Goal: Transaction & Acquisition: Purchase product/service

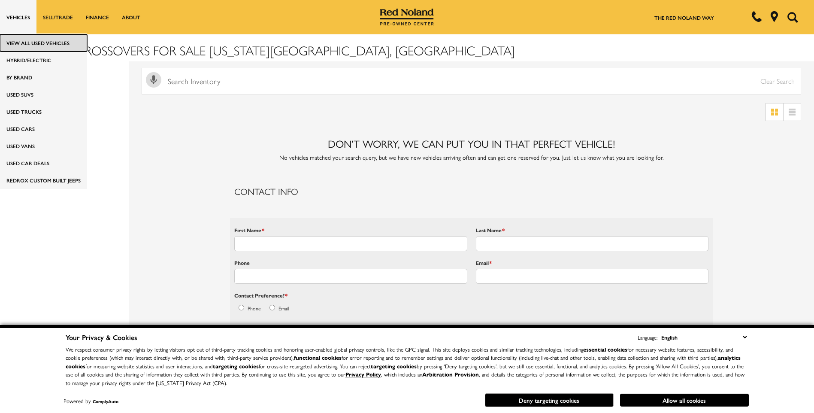
click at [24, 43] on link "View All Used Vehicles" at bounding box center [43, 42] width 87 height 17
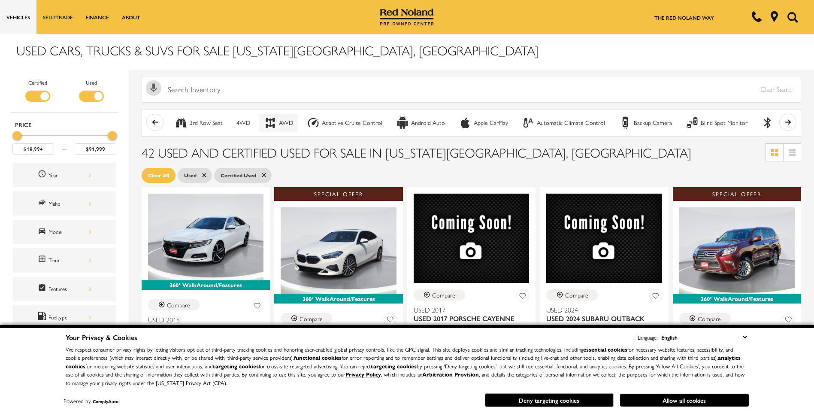
click at [287, 121] on div "AWD" at bounding box center [286, 123] width 14 height 8
type input "$22,850"
type input "$39,719"
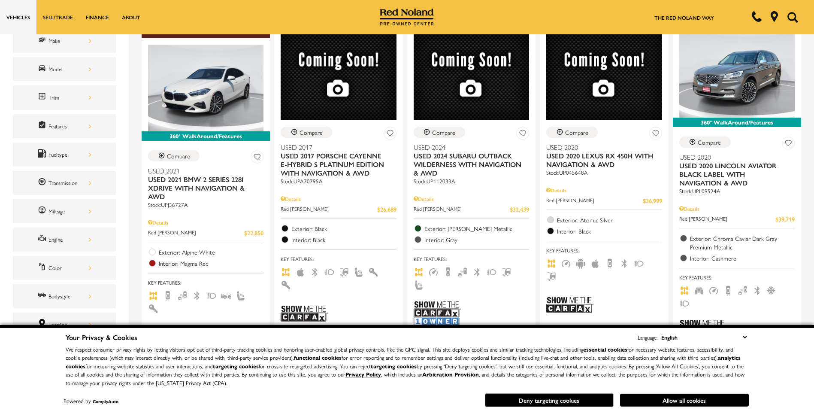
scroll to position [172, 0]
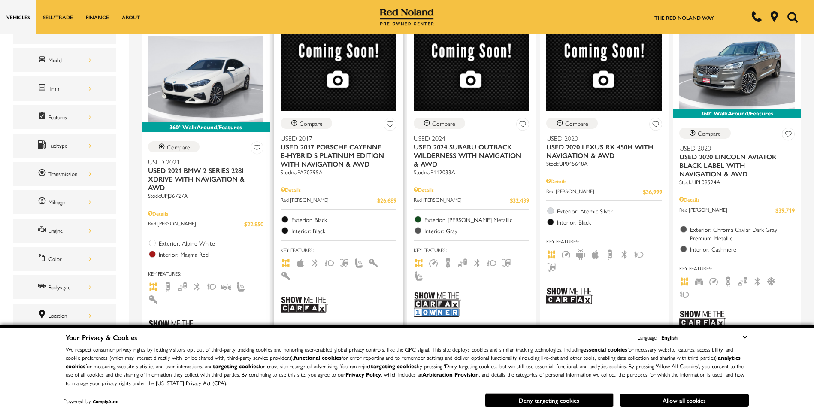
click at [315, 289] on img at bounding box center [304, 304] width 47 height 31
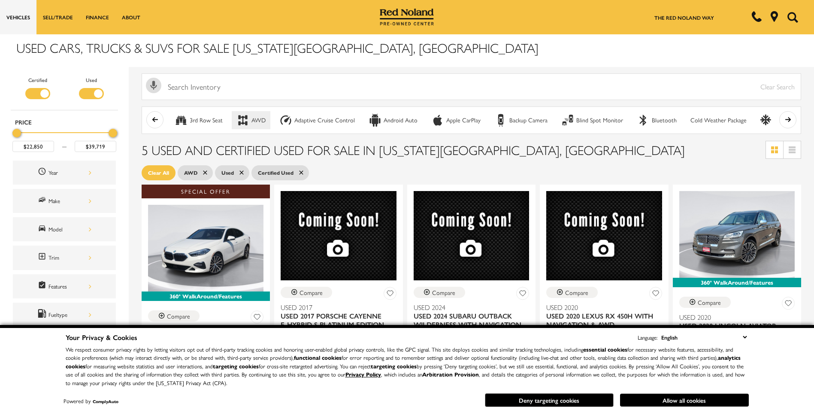
scroll to position [0, 0]
